Goal: Check status

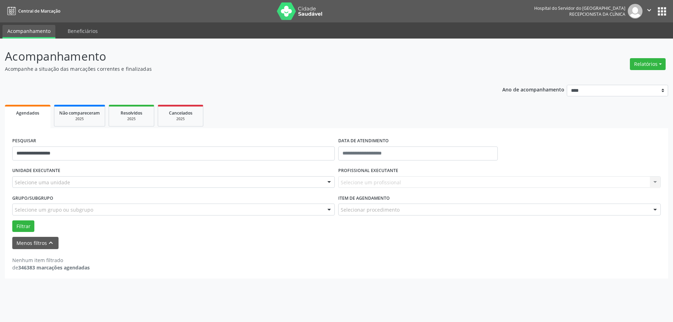
click at [37, 153] on input "**********" at bounding box center [173, 153] width 322 height 14
click at [32, 229] on button "Filtrar" at bounding box center [23, 226] width 22 height 12
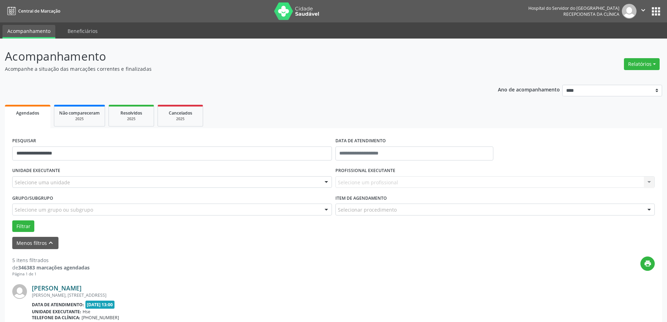
click at [82, 286] on link "[PERSON_NAME]" at bounding box center [57, 288] width 50 height 8
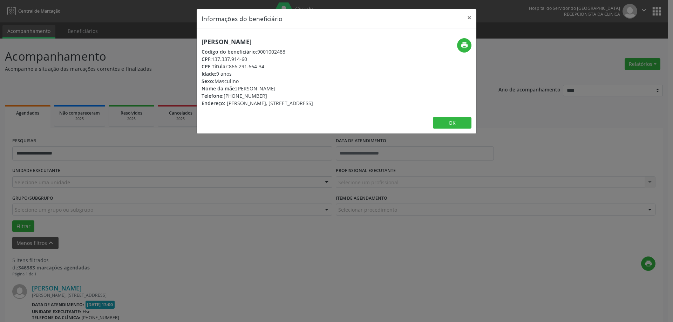
click at [458, 38] on div "print" at bounding box center [429, 45] width 83 height 14
click at [462, 45] on icon "print" at bounding box center [464, 45] width 8 height 8
click at [466, 17] on button "×" at bounding box center [469, 17] width 14 height 17
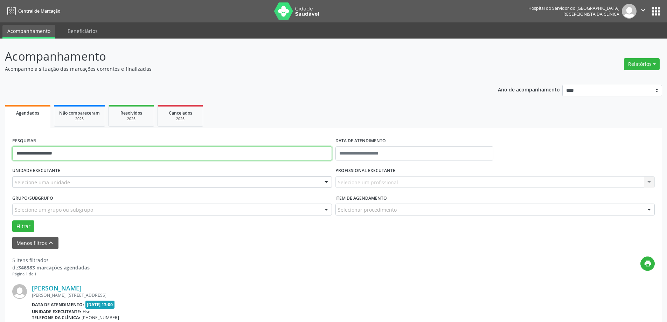
drag, startPoint x: 92, startPoint y: 152, endPoint x: 0, endPoint y: 149, distance: 92.5
type input "**********"
click at [29, 220] on button "Filtrar" at bounding box center [23, 226] width 22 height 12
click at [82, 288] on link "[PERSON_NAME]" at bounding box center [57, 288] width 50 height 8
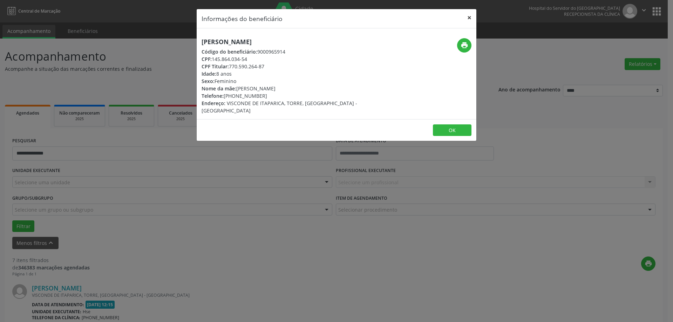
click at [469, 19] on button "×" at bounding box center [469, 17] width 14 height 17
